Goal: Navigation & Orientation: Find specific page/section

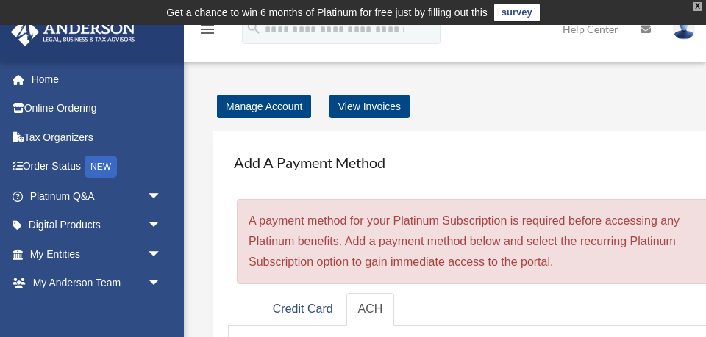
click at [695, 5] on div "X" at bounding box center [698, 6] width 10 height 9
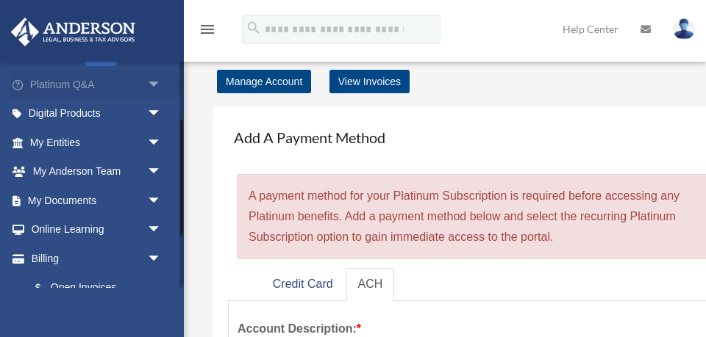
scroll to position [115, 0]
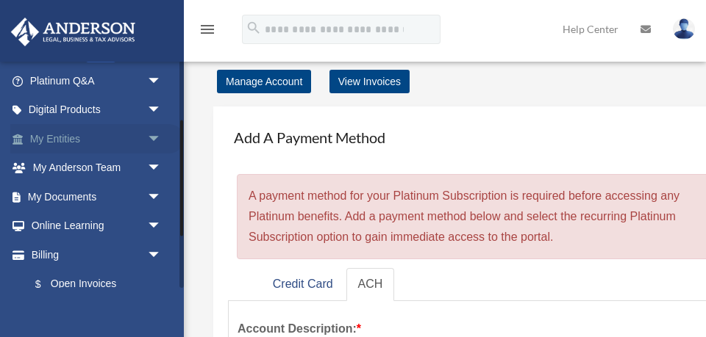
click at [154, 139] on span "arrow_drop_down" at bounding box center [161, 139] width 29 height 30
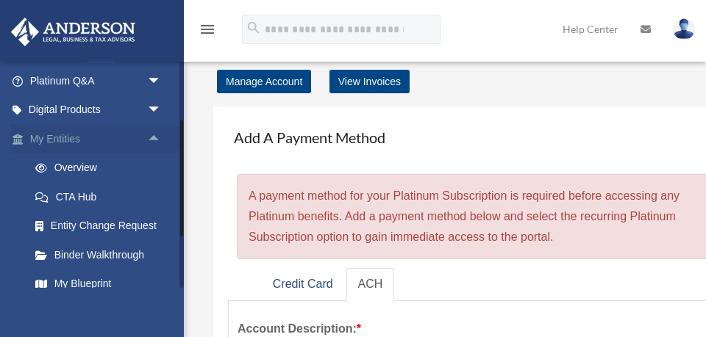
click at [154, 139] on span "arrow_drop_up" at bounding box center [161, 139] width 29 height 30
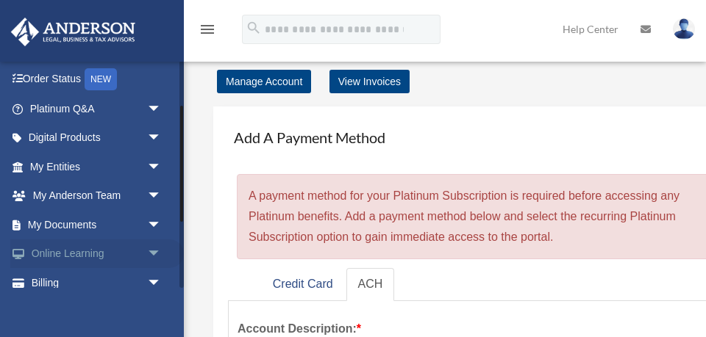
scroll to position [69, 0]
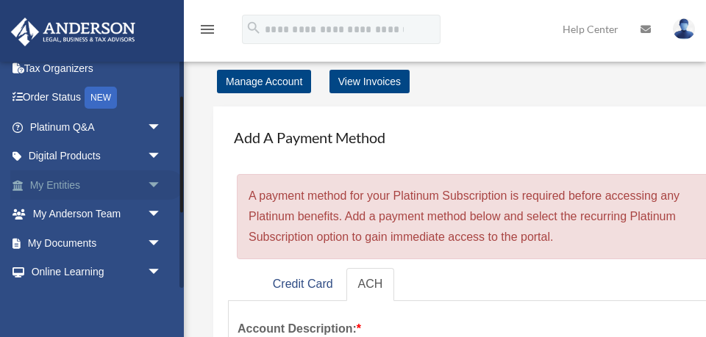
click at [68, 182] on link "My Entities arrow_drop_down" at bounding box center [97, 185] width 174 height 29
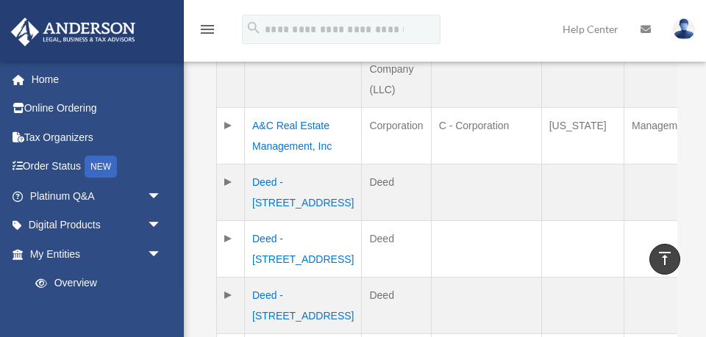
scroll to position [627, 0]
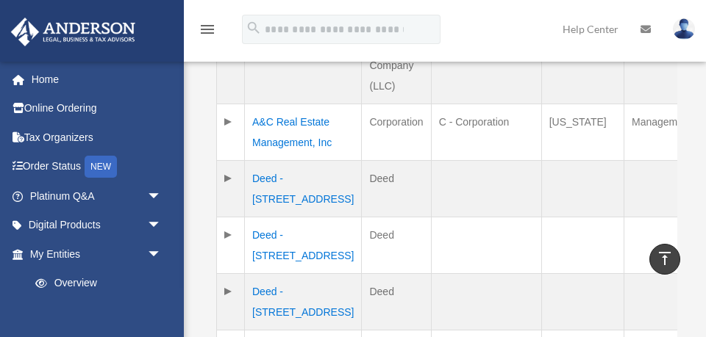
click at [282, 145] on td "A&C Real Estate Management, Inc" at bounding box center [303, 132] width 117 height 57
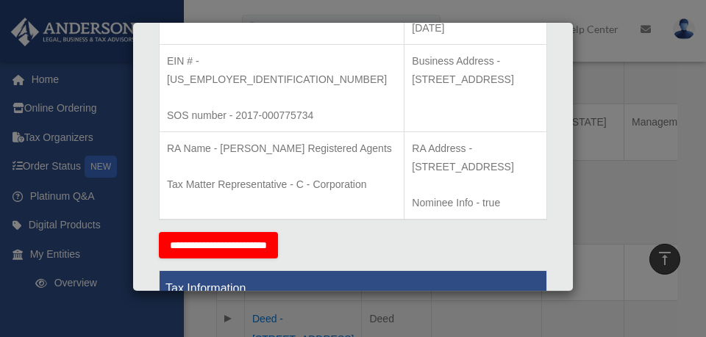
scroll to position [446, 0]
